Goal: Task Accomplishment & Management: Complete application form

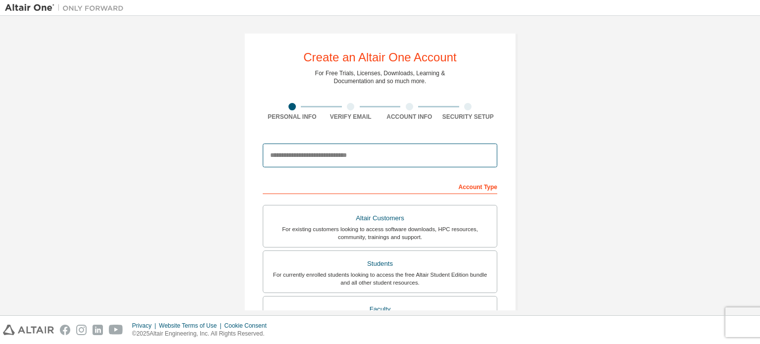
click at [345, 162] on input "email" at bounding box center [380, 155] width 234 height 24
type input "*"
type input "**********"
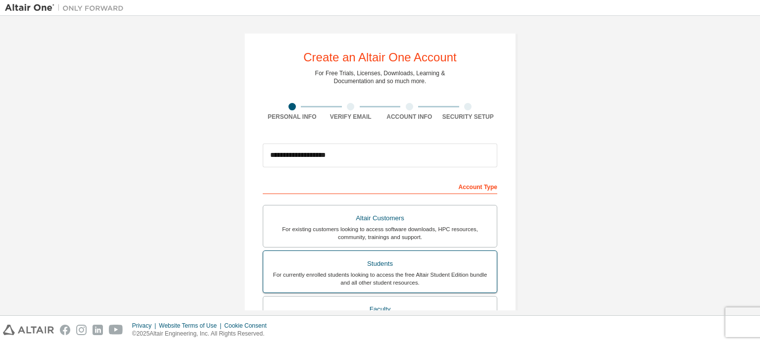
click at [397, 264] on div "Students" at bounding box center [380, 264] width 222 height 14
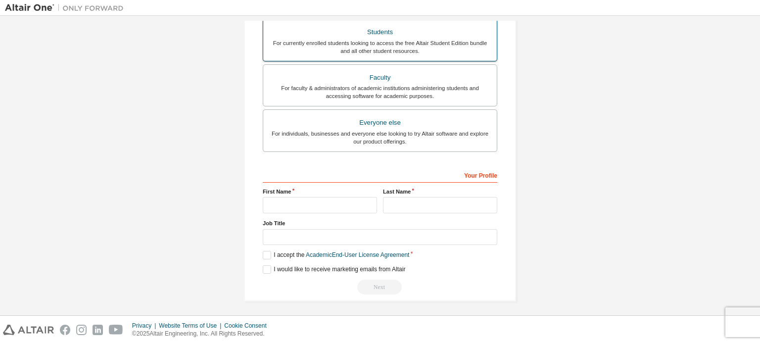
scroll to position [232, 0]
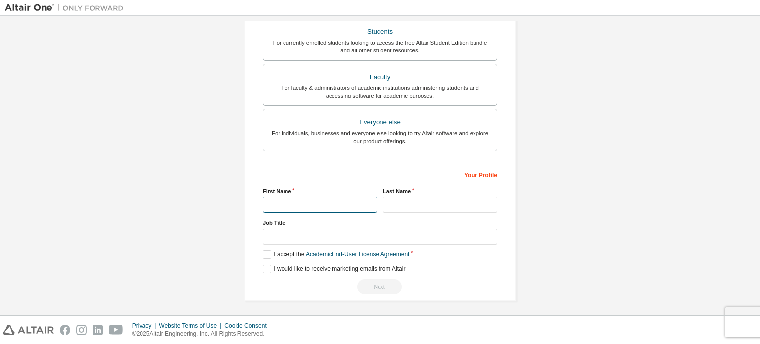
click at [329, 203] on input "text" at bounding box center [320, 204] width 114 height 16
type input "********"
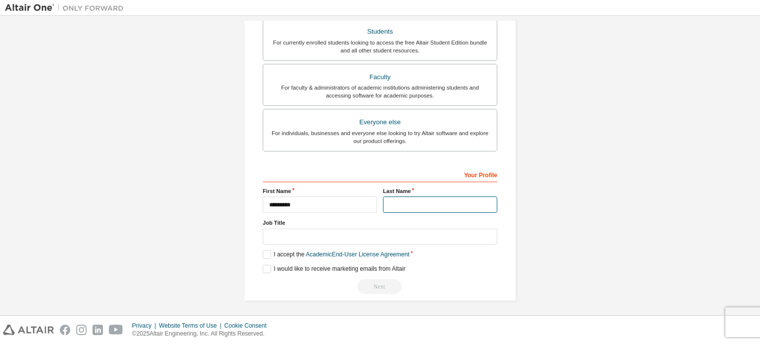
click at [390, 206] on input "text" at bounding box center [440, 204] width 114 height 16
type input "***"
click at [265, 254] on label "I accept the Academic End-User License Agreement" at bounding box center [336, 254] width 146 height 8
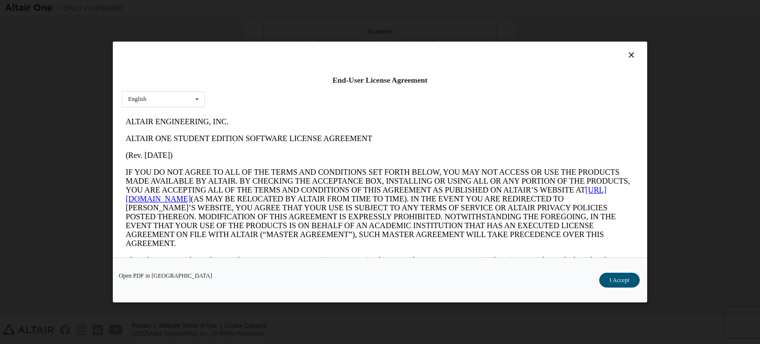
scroll to position [0, 0]
click at [608, 278] on button "I Accept" at bounding box center [619, 279] width 41 height 15
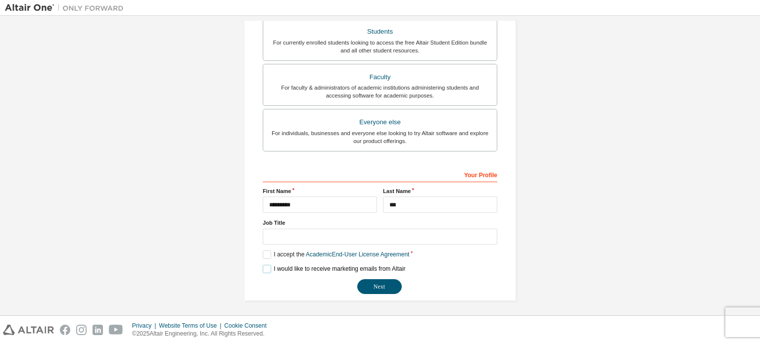
click at [265, 267] on label "I would like to receive marketing emails from Altair" at bounding box center [334, 269] width 142 height 8
click at [374, 281] on button "Next" at bounding box center [379, 286] width 45 height 15
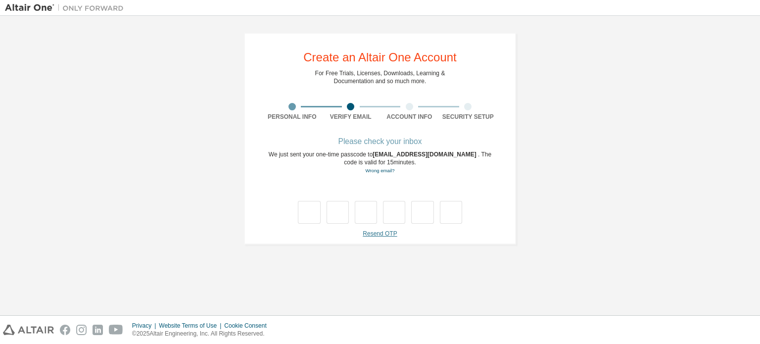
type input "*"
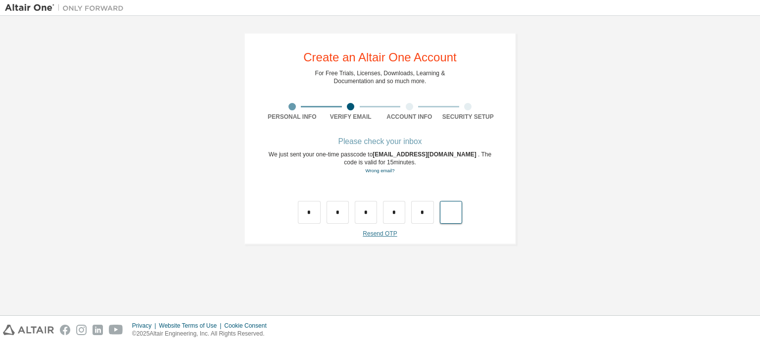
type input "*"
